Goal: Navigation & Orientation: Find specific page/section

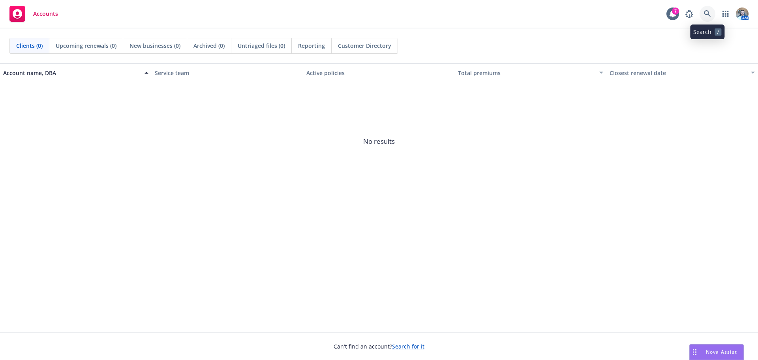
click at [703, 9] on link at bounding box center [708, 14] width 16 height 16
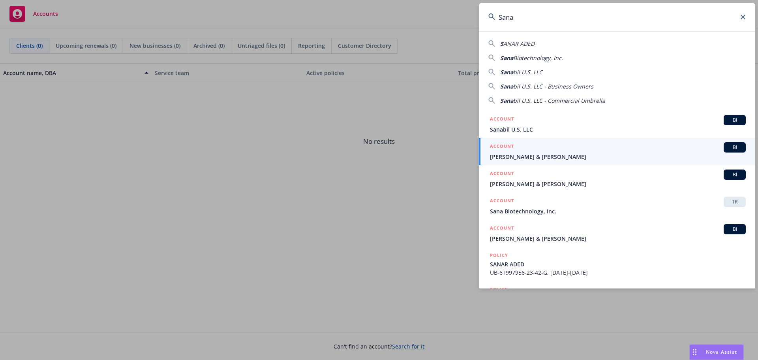
click at [562, 60] on span "Biotechnology, Inc." at bounding box center [539, 58] width 50 height 8
type input "Sana Biotechnology, Inc."
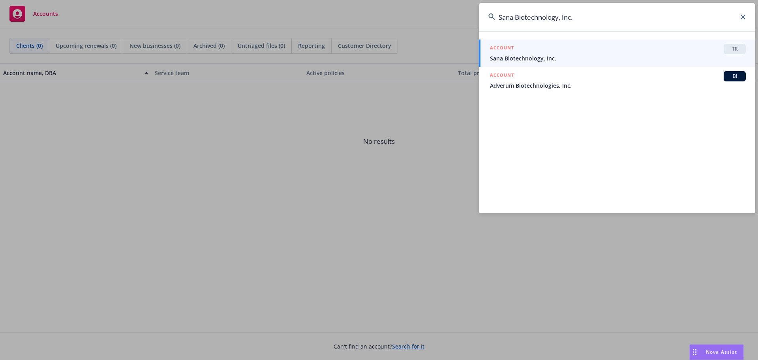
click at [708, 38] on div at bounding box center [617, 37] width 277 height 3
click at [694, 47] on div "ACCOUNT TR" at bounding box center [618, 49] width 256 height 10
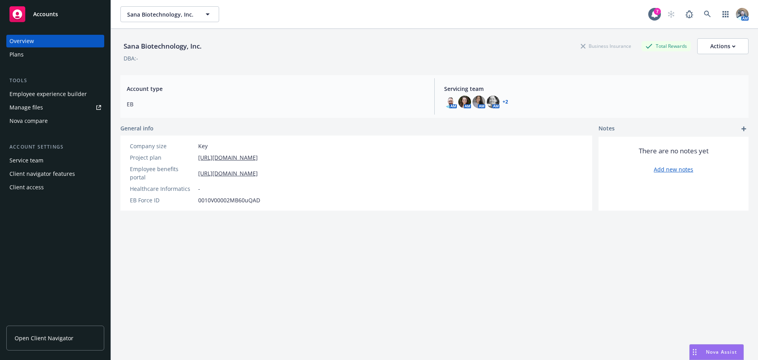
click at [43, 331] on link "Open Client Navigator" at bounding box center [55, 338] width 98 height 25
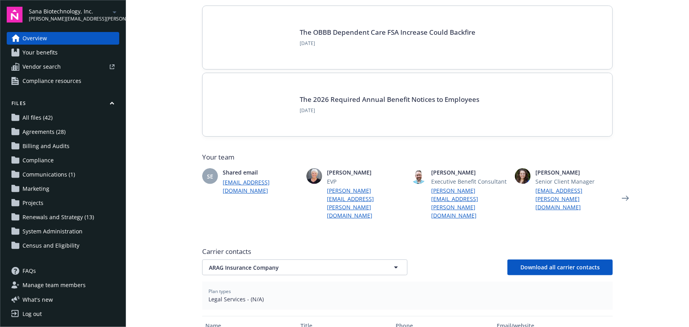
scroll to position [143, 0]
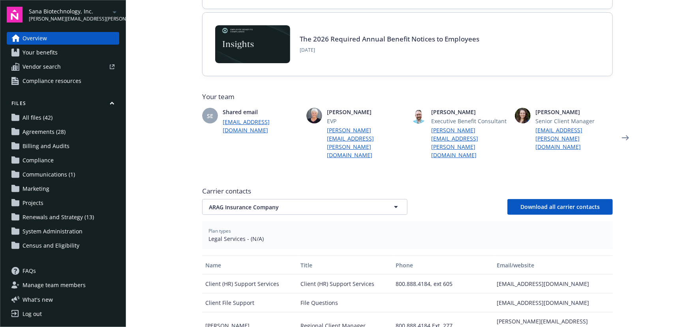
click at [271, 193] on div "Carrier contacts ARAG Insurance Company ARAG Insurance Company Download all car…" at bounding box center [407, 316] width 411 height 267
click at [265, 186] on span "Carrier contacts" at bounding box center [407, 190] width 411 height 9
click at [263, 199] on button "ARAG Insurance Company" at bounding box center [304, 207] width 205 height 16
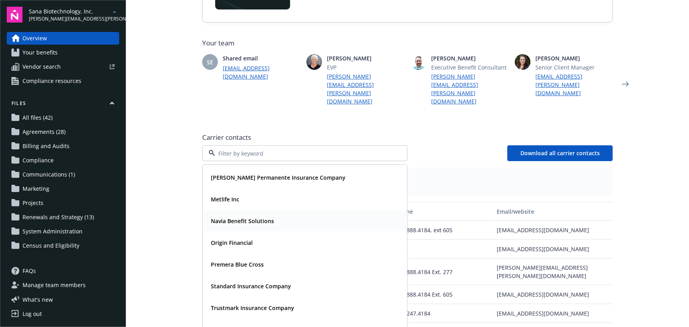
scroll to position [215, 0]
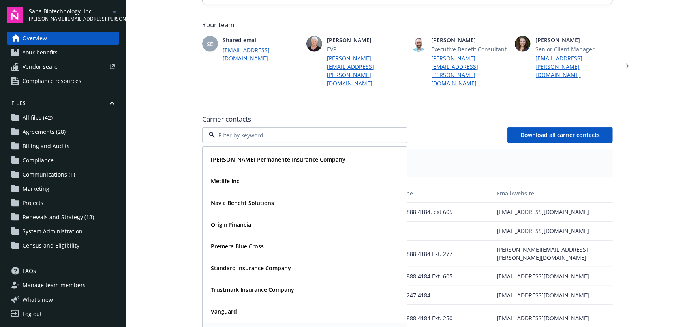
click at [252, 323] on div "Vision Service Plan" at bounding box center [305, 333] width 204 height 21
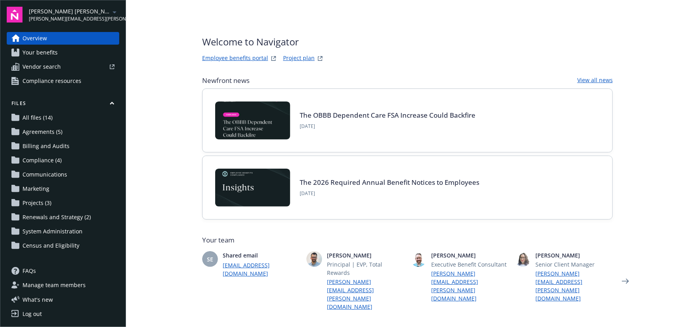
click at [40, 121] on span "All files (14)" at bounding box center [38, 117] width 30 height 13
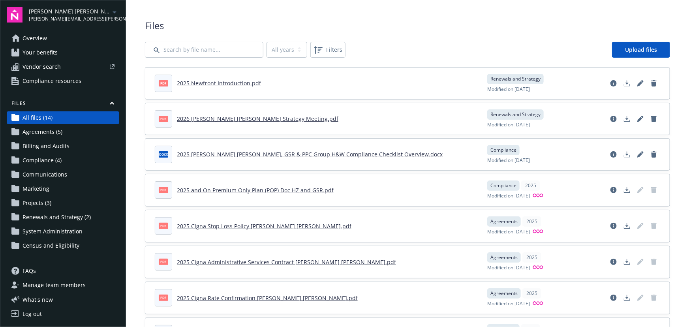
click at [82, 16] on span "ian.balin@newfront.com" at bounding box center [69, 18] width 81 height 7
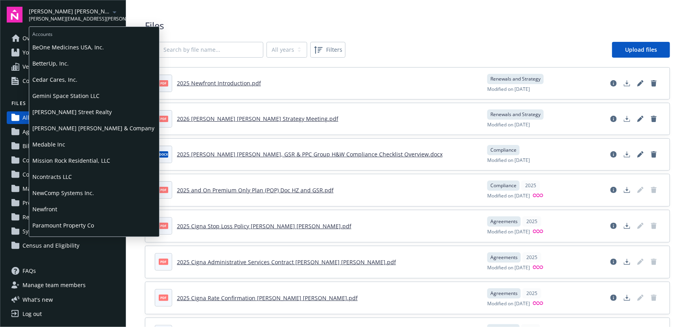
click at [56, 57] on span "BetterUp, Inc." at bounding box center [94, 63] width 124 height 16
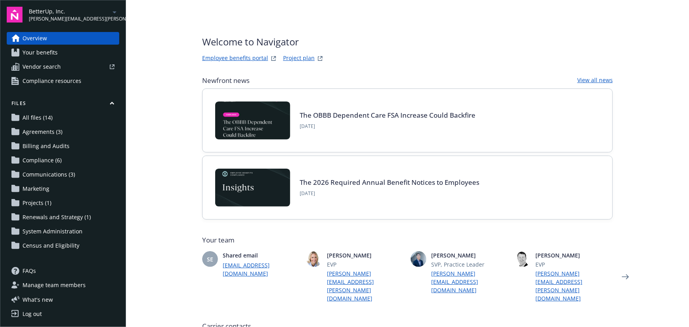
click at [52, 117] on link "All files (14)" at bounding box center [63, 117] width 113 height 13
